Goal: Task Accomplishment & Management: Manage account settings

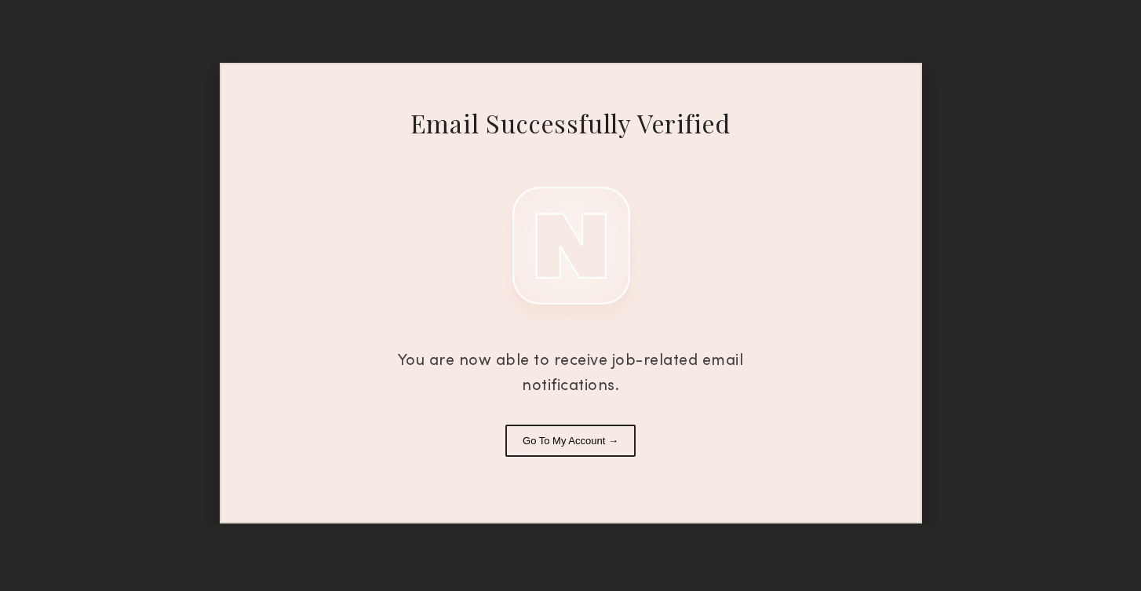
click at [140, 399] on div "Email Successfully Verified You are now able to receive job-related email notif…" at bounding box center [570, 261] width 1141 height 523
click at [1042, 103] on div "Email Successfully Verified You are now able to receive job-related email notif…" at bounding box center [570, 261] width 1141 height 523
click at [578, 436] on button "Go To My Account →" at bounding box center [570, 441] width 130 height 32
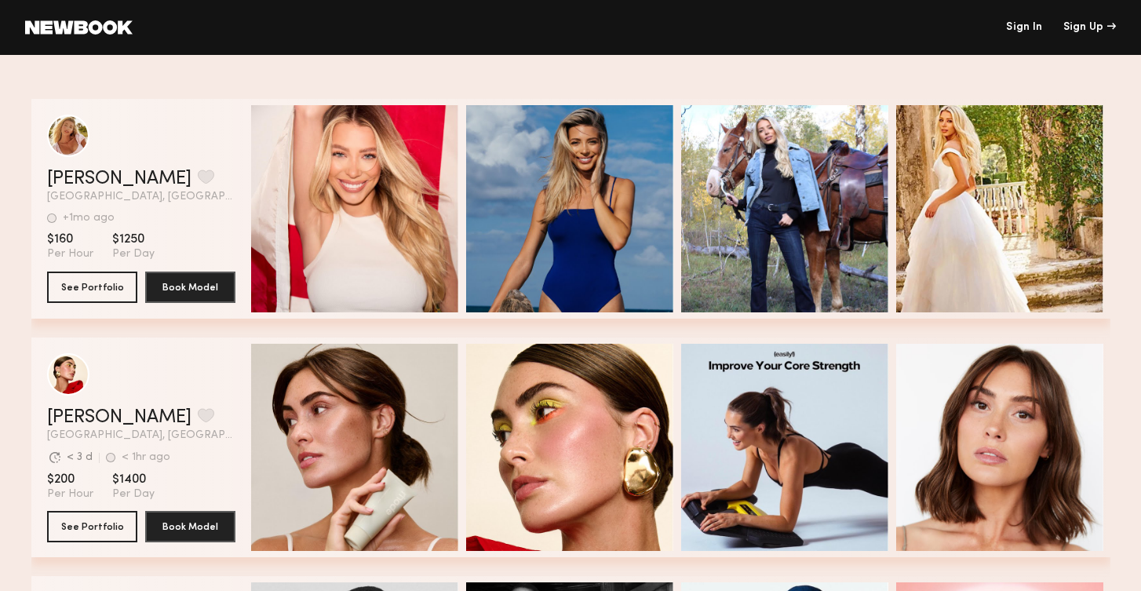
click at [1036, 18] on header "Sign In Sign Up" at bounding box center [570, 27] width 1141 height 55
click at [1035, 27] on link "Sign In" at bounding box center [1024, 27] width 36 height 11
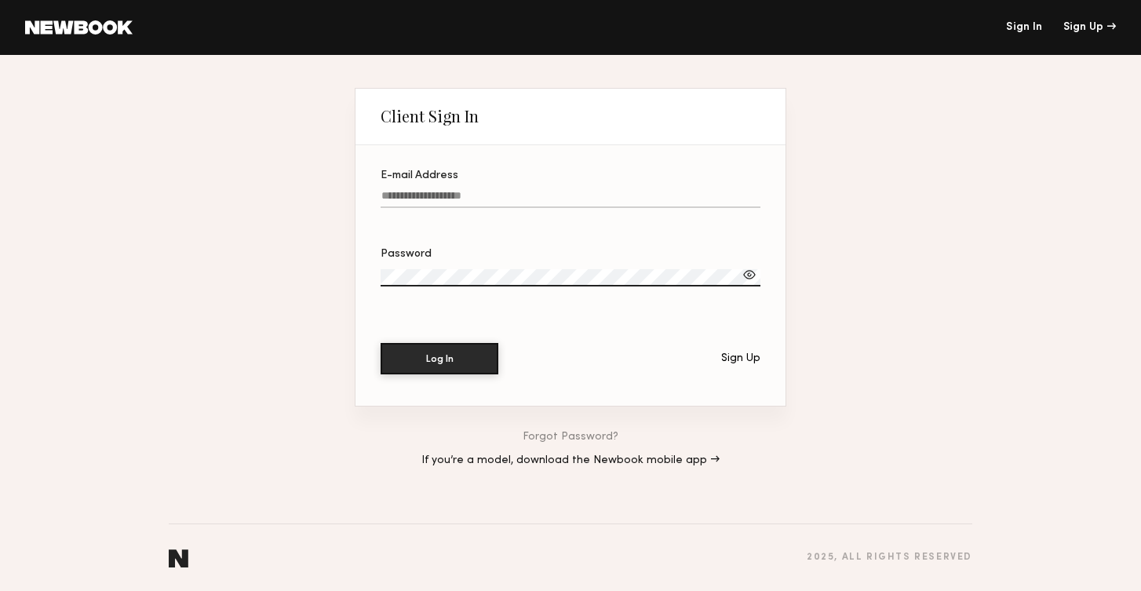
click at [625, 196] on input "E-mail Address" at bounding box center [571, 199] width 380 height 18
